Goal: Navigation & Orientation: Find specific page/section

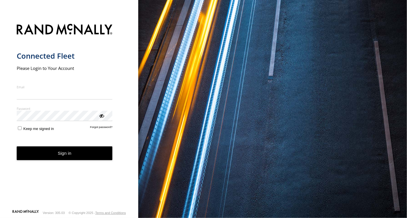
type input "**********"
click at [56, 162] on form "**********" at bounding box center [69, 114] width 105 height 189
click at [60, 153] on button "Sign in" at bounding box center [65, 154] width 96 height 14
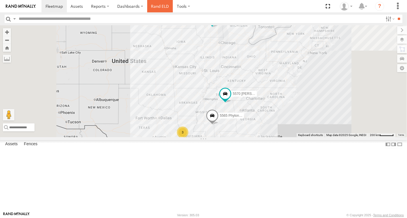
click at [163, 5] on link "Rand ELD" at bounding box center [160, 6] width 26 height 12
